Goal: Information Seeking & Learning: Learn about a topic

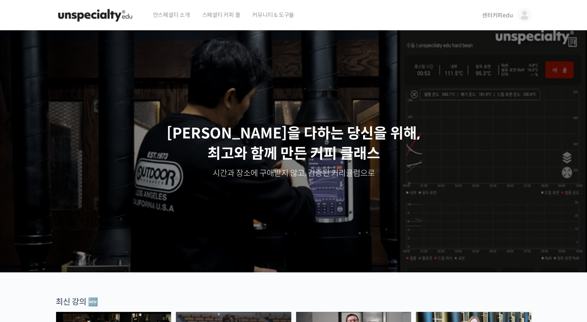
click at [501, 10] on link "센터커피edu" at bounding box center [506, 15] width 49 height 31
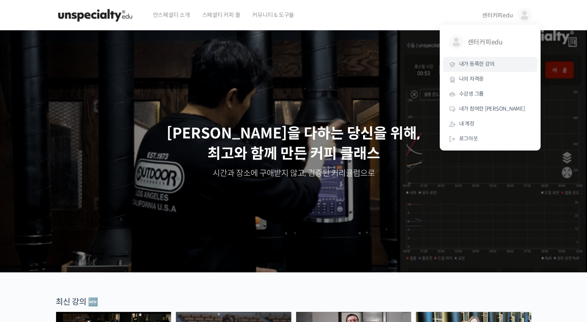
click at [502, 63] on link "내가 등록한 강의" at bounding box center [490, 64] width 94 height 15
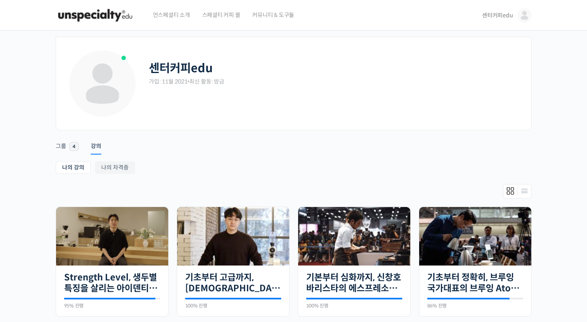
click at [506, 19] on span "센터커피edu" at bounding box center [497, 15] width 31 height 7
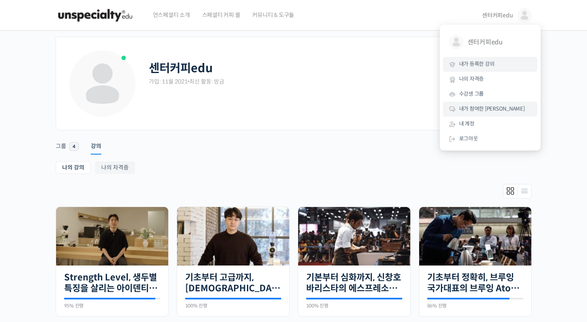
click at [500, 106] on link "내가 참여한 [PERSON_NAME]" at bounding box center [490, 109] width 94 height 15
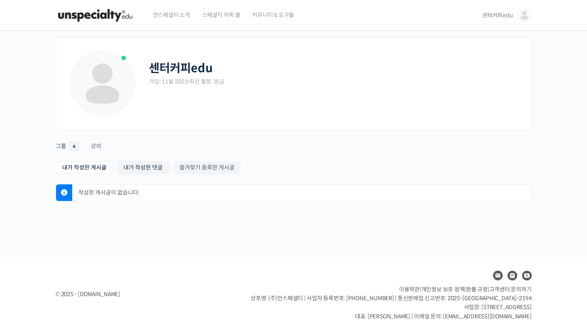
click at [139, 169] on link "내가 작성한 댓글" at bounding box center [143, 167] width 52 height 13
click at [229, 166] on link "즐겨찾기 등록한 게시글" at bounding box center [207, 167] width 68 height 13
click at [69, 148] on span "4" at bounding box center [73, 146] width 9 height 9
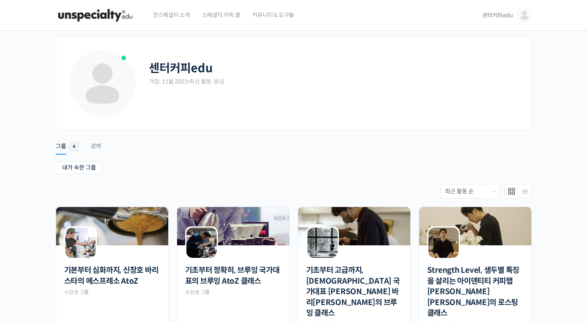
click at [494, 16] on span "센터커피edu" at bounding box center [497, 15] width 31 height 7
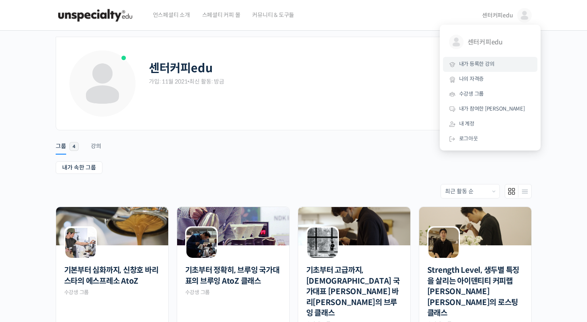
click at [490, 67] on span "내가 등록한 강의" at bounding box center [476, 64] width 35 height 7
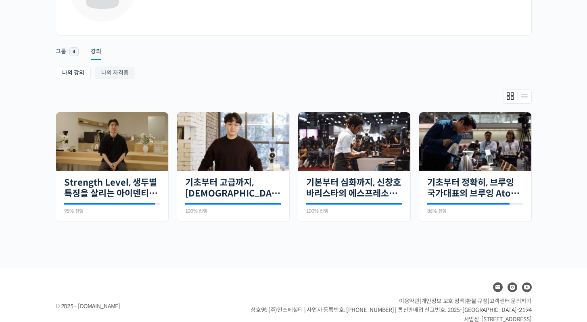
scroll to position [117, 0]
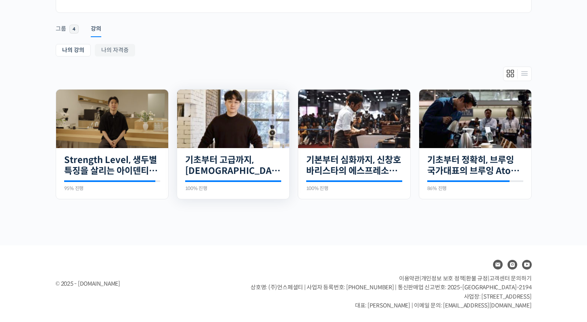
click at [265, 141] on img at bounding box center [233, 119] width 112 height 58
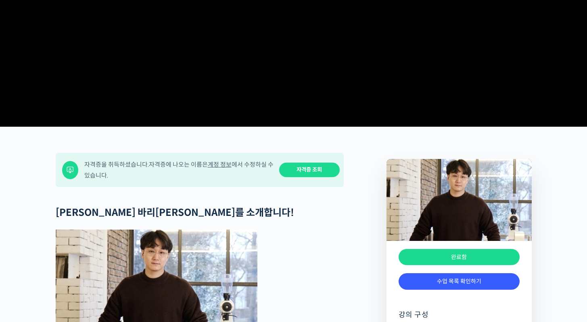
scroll to position [287, 0]
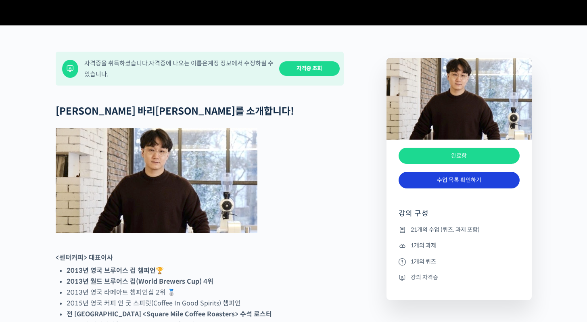
click at [451, 188] on link "수업 목록 확인하기" at bounding box center [458, 180] width 121 height 17
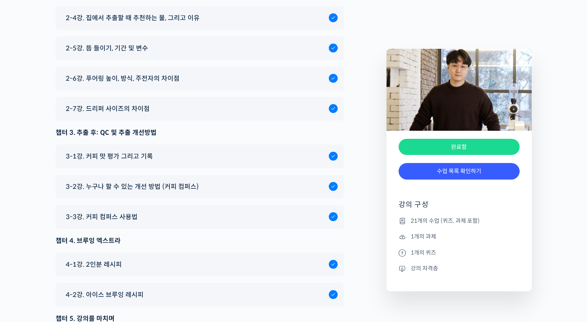
scroll to position [4347, 0]
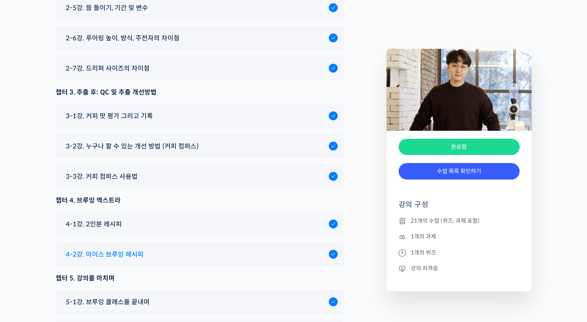
click at [227, 249] on div "4-2강. 아이스 브루잉 레시피" at bounding box center [195, 254] width 267 height 11
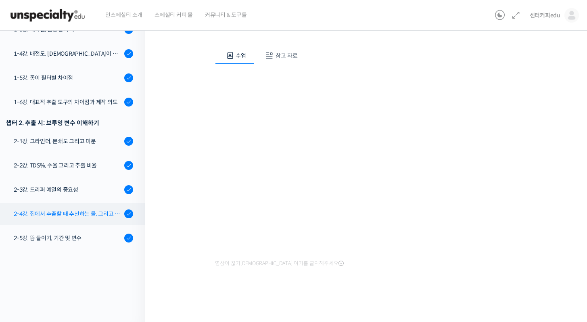
scroll to position [158, 0]
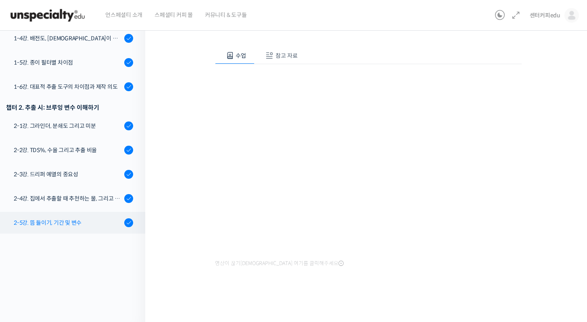
click at [73, 218] on div "2-5강. 뜸 들이기, 기간 및 변수" at bounding box center [68, 222] width 108 height 9
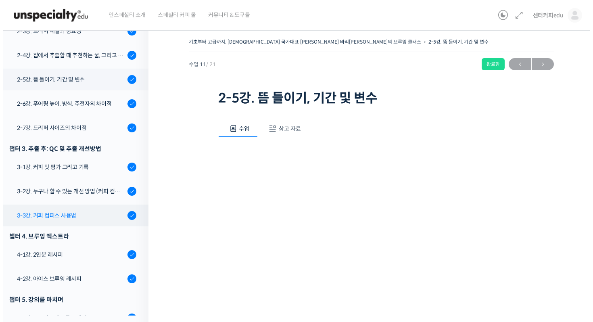
scroll to position [374, 0]
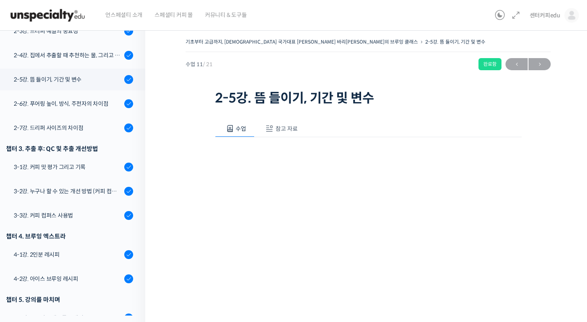
click at [291, 133] on button "참고 자료" at bounding box center [281, 128] width 52 height 17
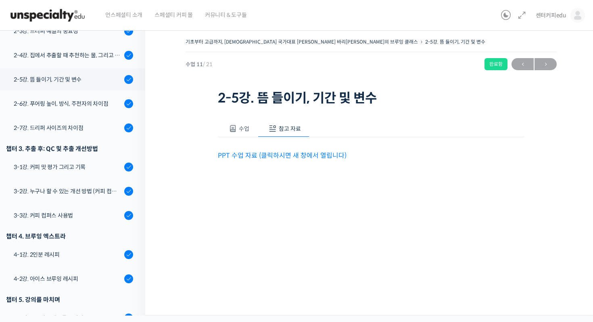
click at [290, 150] on div "PPT 수업 자료 (클릭하시면 새 창에서 열립니다)" at bounding box center [371, 149] width 307 height 24
click at [292, 152] on link "PPT 수업 자료 (클릭하시면 새 창에서 열립니다)" at bounding box center [282, 155] width 129 height 8
